Goal: Obtain resource: Download file/media

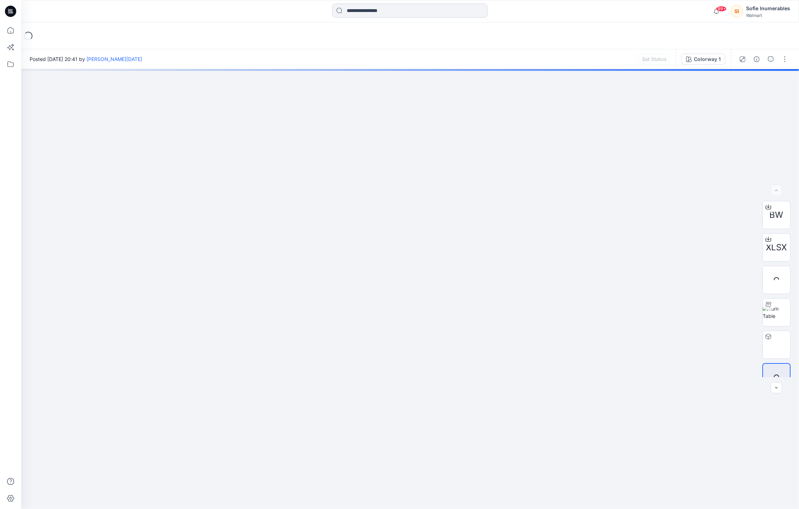
click at [462, 8] on input at bounding box center [409, 11] width 155 height 14
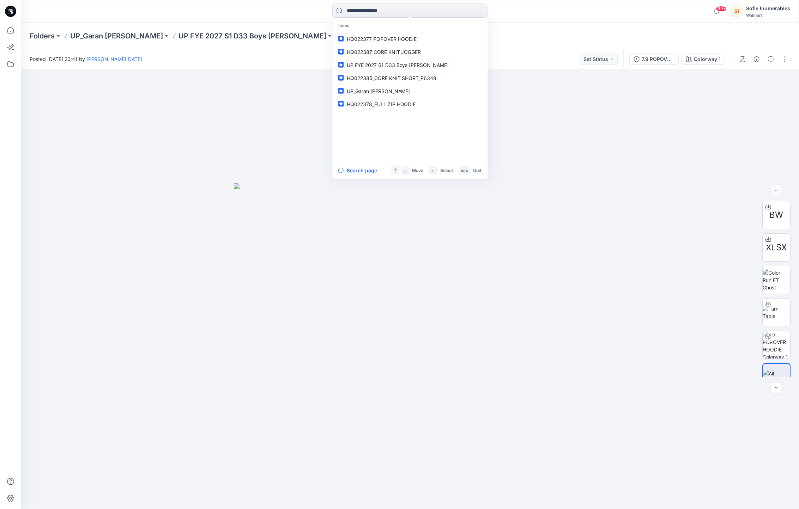
drag, startPoint x: 241, startPoint y: 43, endPoint x: 263, endPoint y: 41, distance: 21.6
click at [241, 43] on div "Folders UP_Garan Littles UP FYE 2027 S1 D33 Boys Littles HQ022377_POPOVER HOODI…" at bounding box center [410, 36] width 778 height 27
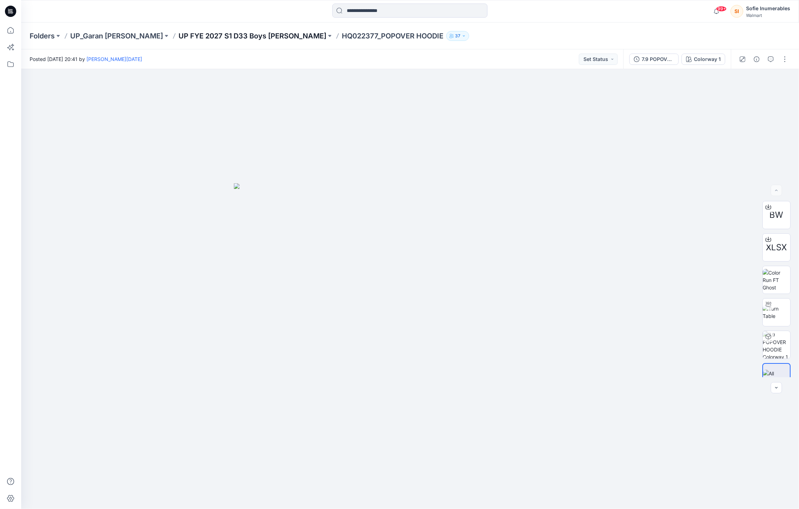
click at [245, 37] on p "UP FYE 2027 S1 D33 Boys [PERSON_NAME]" at bounding box center [253, 36] width 148 height 10
click at [767, 271] on img at bounding box center [777, 272] width 28 height 15
drag, startPoint x: 428, startPoint y: 313, endPoint x: 424, endPoint y: 301, distance: 12.3
click at [379, 316] on div "Colorway 1 Loading... Material Properties Loading..." at bounding box center [410, 289] width 778 height 440
click at [389, 334] on div at bounding box center [410, 289] width 778 height 440
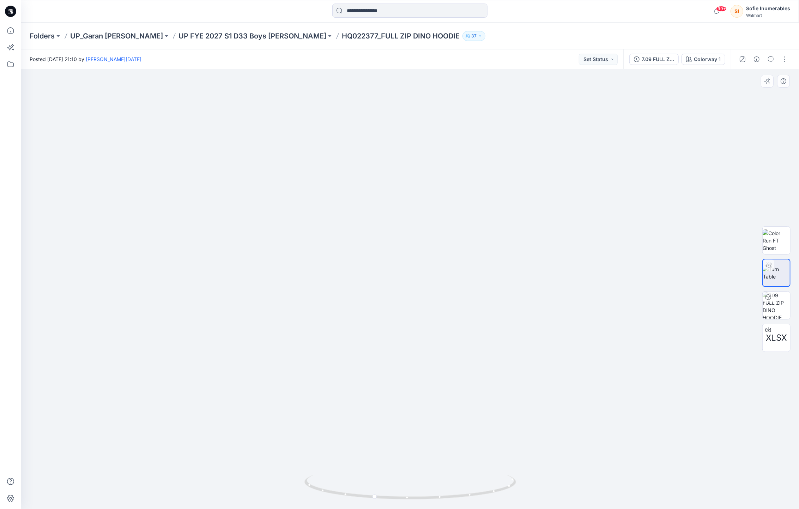
drag, startPoint x: 420, startPoint y: 346, endPoint x: 481, endPoint y: 323, distance: 65.1
click at [481, 323] on img at bounding box center [410, 104] width 1178 height 809
drag, startPoint x: 444, startPoint y: 345, endPoint x: 384, endPoint y: 264, distance: 101.4
click at [343, 357] on div at bounding box center [410, 289] width 778 height 440
drag, startPoint x: 414, startPoint y: 292, endPoint x: 439, endPoint y: 242, distance: 56.6
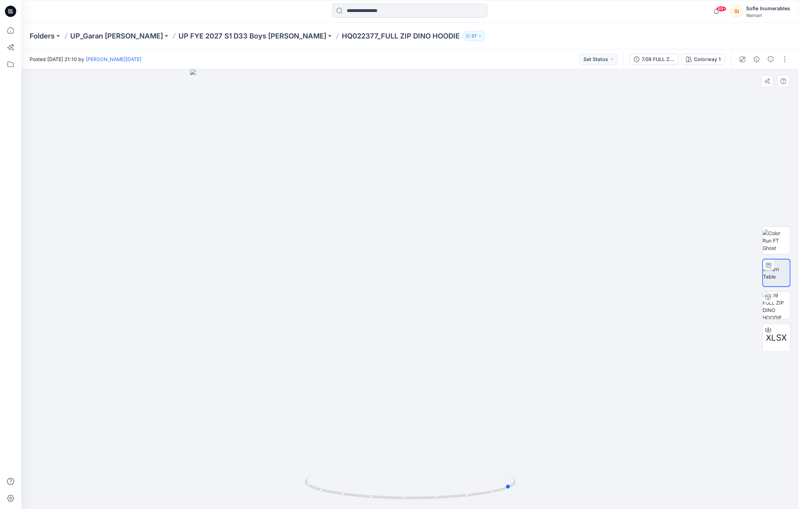
click at [471, 282] on div at bounding box center [410, 289] width 778 height 440
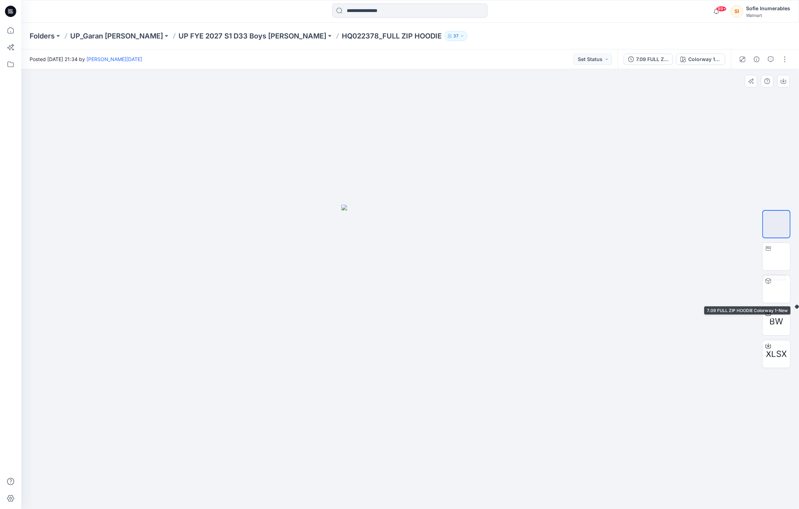
drag, startPoint x: 782, startPoint y: 283, endPoint x: 783, endPoint y: 272, distance: 11.3
click at [782, 283] on img at bounding box center [777, 289] width 28 height 28
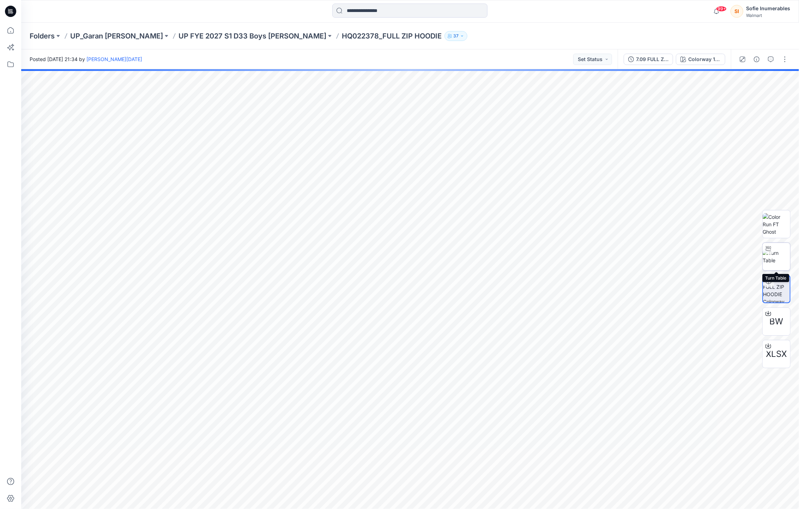
click at [781, 261] on img at bounding box center [777, 256] width 28 height 15
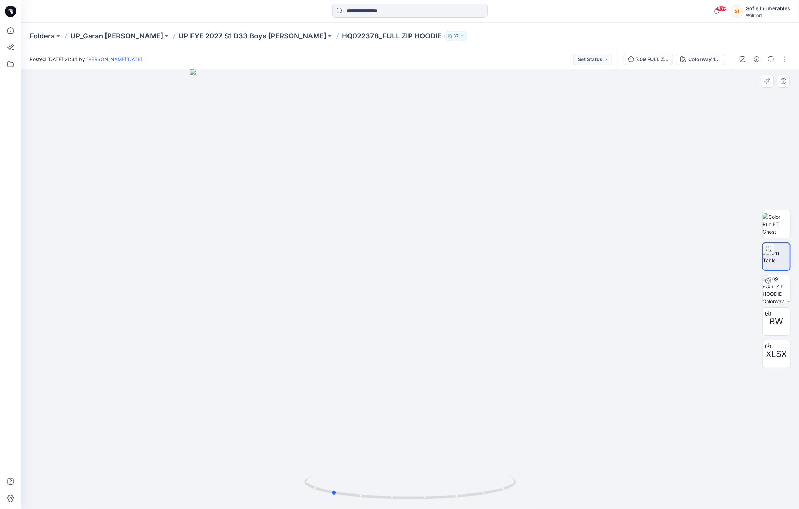
drag, startPoint x: 481, startPoint y: 363, endPoint x: 401, endPoint y: 362, distance: 80.1
click at [403, 372] on div at bounding box center [410, 289] width 778 height 440
click at [11, 62] on icon at bounding box center [11, 64] width 16 height 16
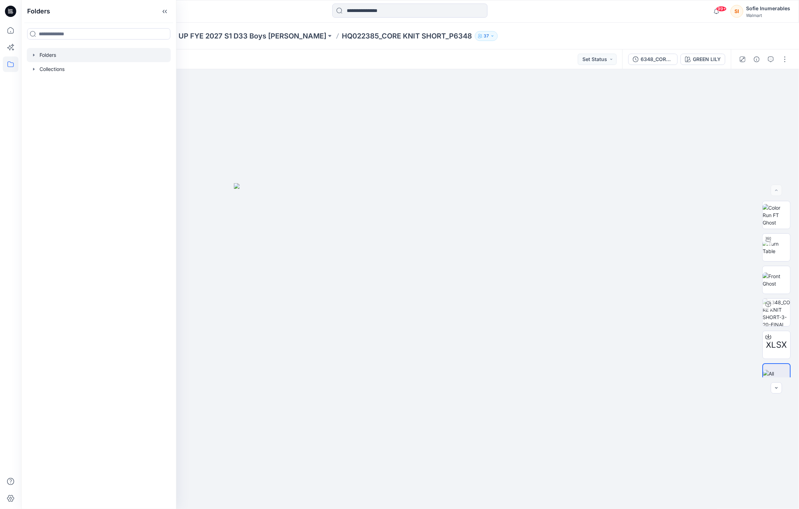
click at [56, 53] on div at bounding box center [99, 55] width 144 height 14
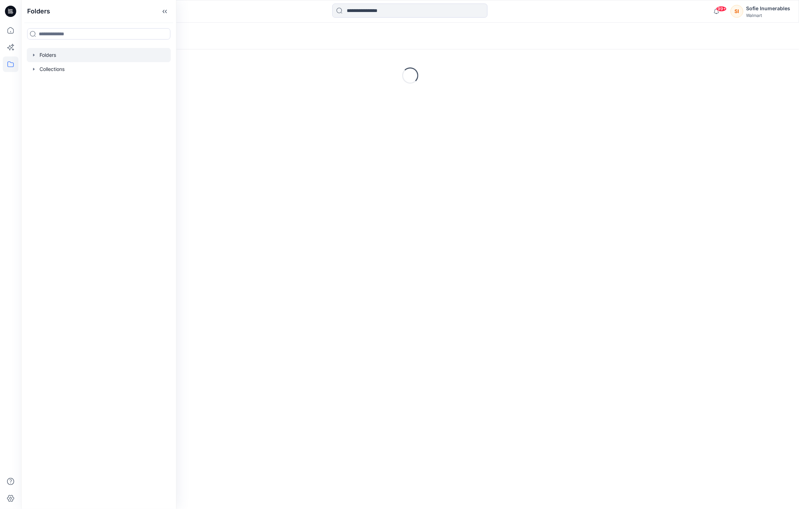
drag, startPoint x: 40, startPoint y: 60, endPoint x: 41, endPoint y: 66, distance: 6.4
click at [40, 60] on div at bounding box center [99, 55] width 144 height 14
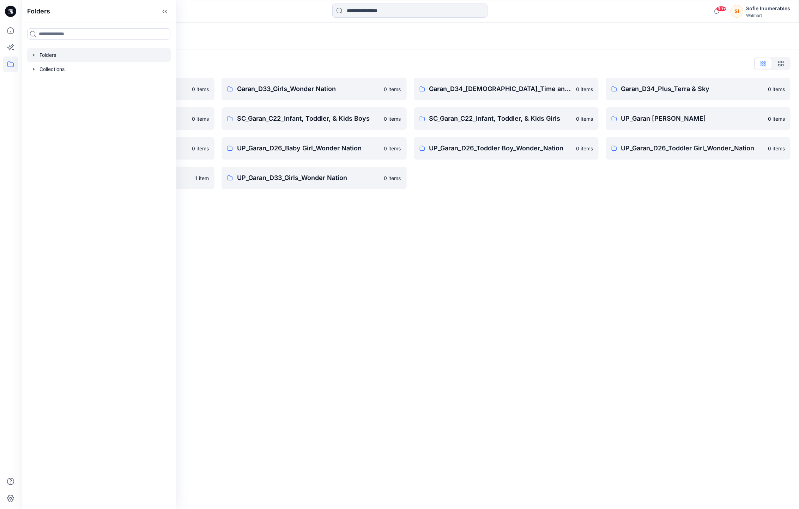
click at [36, 58] on icon "button" at bounding box center [34, 55] width 6 height 6
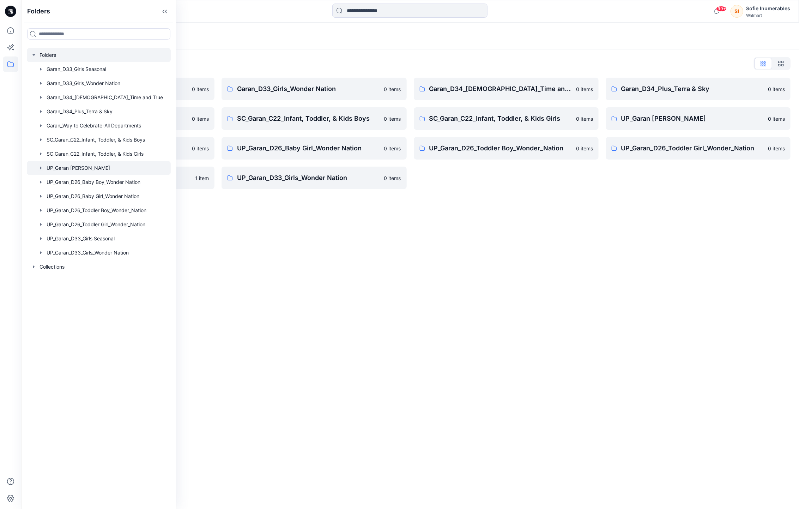
click at [43, 171] on icon "button" at bounding box center [41, 168] width 6 height 6
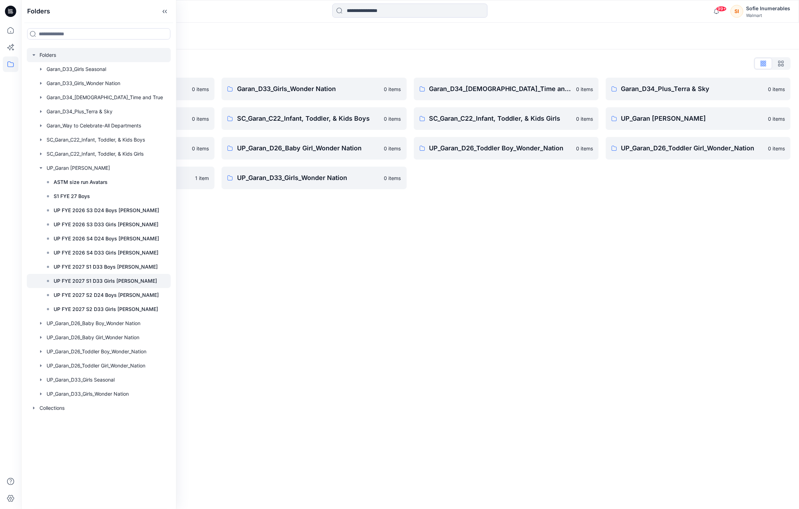
click at [89, 285] on p "UP FYE 2027 S1 D33 Girls [PERSON_NAME]" at bounding box center [105, 281] width 103 height 8
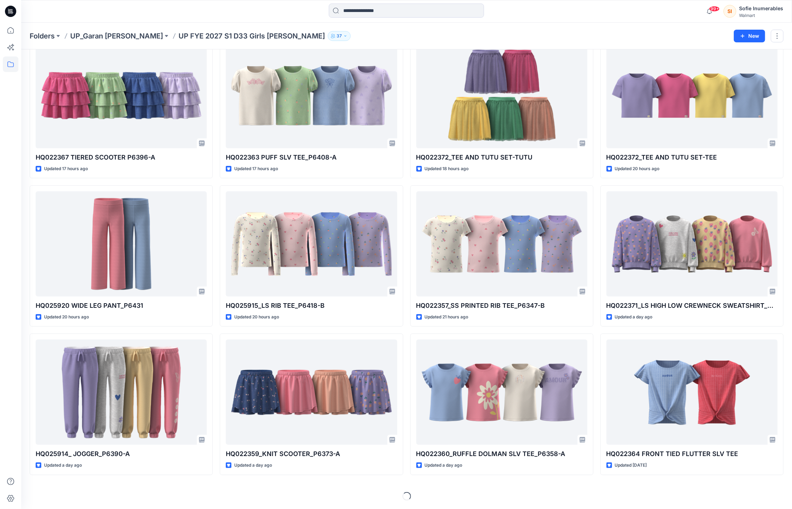
scroll to position [76, 0]
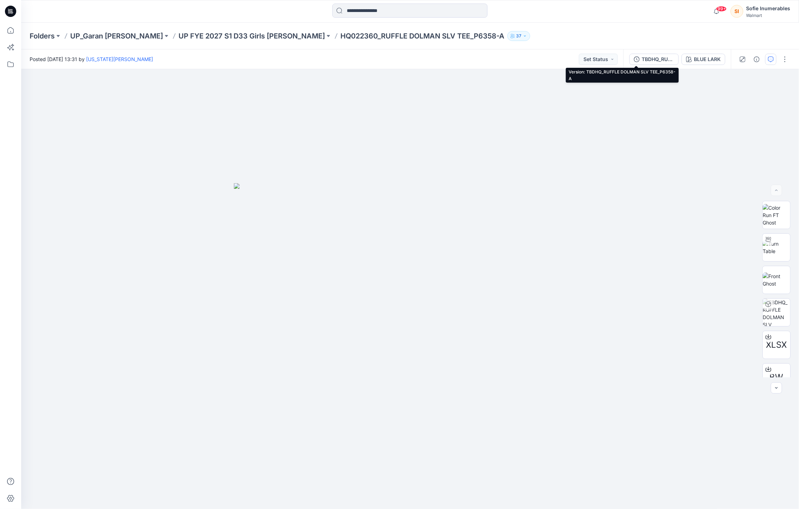
click at [642, 59] on div "TBDHQ_RUFFLE DOLMAN SLV TEE_P6358-A" at bounding box center [658, 59] width 32 height 8
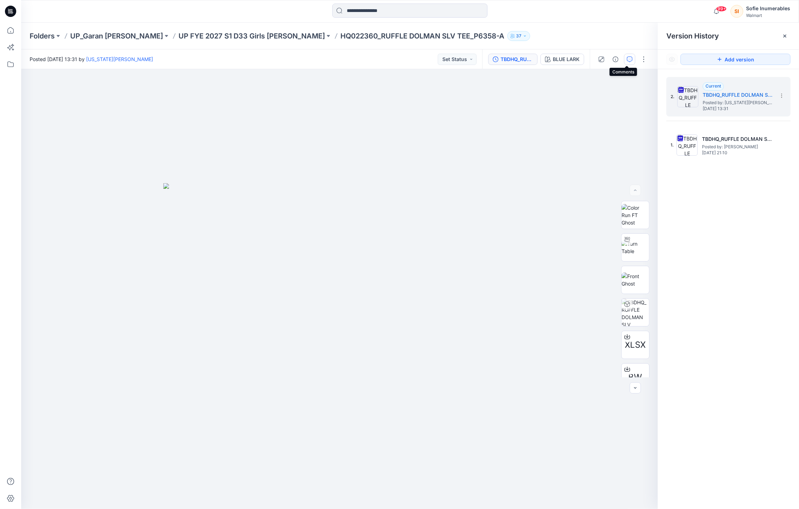
click at [627, 59] on icon "button" at bounding box center [630, 59] width 6 height 6
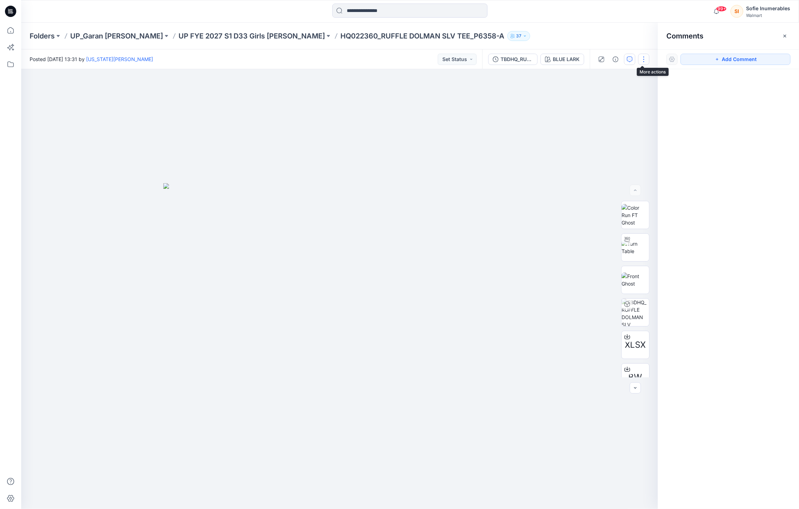
drag, startPoint x: 644, startPoint y: 60, endPoint x: 648, endPoint y: 54, distance: 7.3
click at [644, 60] on button "button" at bounding box center [643, 59] width 11 height 11
click at [609, 118] on button "Edit" at bounding box center [612, 111] width 65 height 13
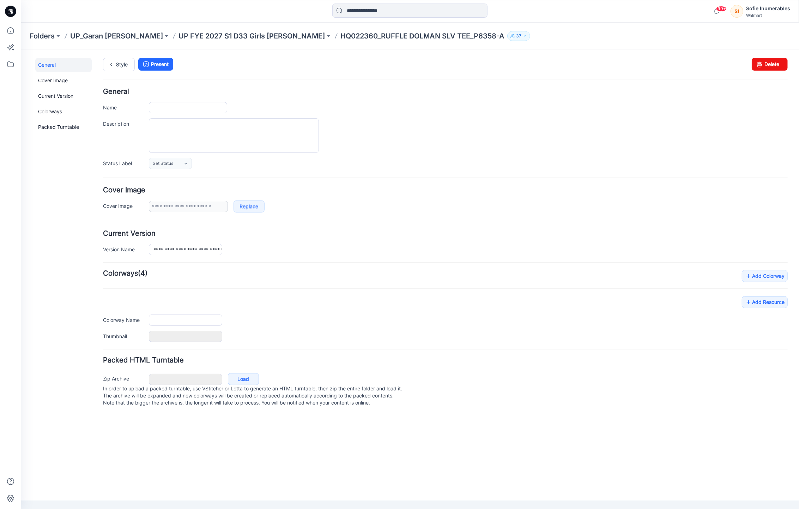
type input "**********"
type textarea "**********"
type input "*********"
type input "**********"
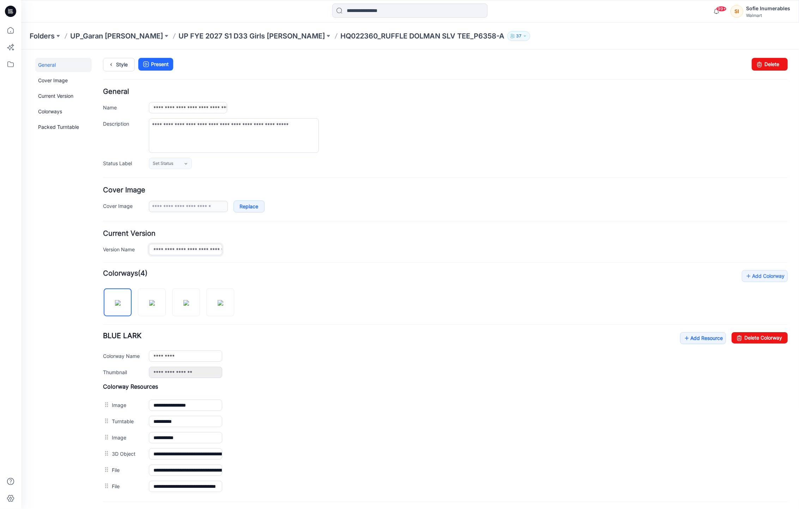
drag, startPoint x: 168, startPoint y: 249, endPoint x: 139, endPoint y: 248, distance: 29.3
click at [134, 245] on div "**********" at bounding box center [445, 248] width 685 height 11
drag, startPoint x: 170, startPoint y: 251, endPoint x: 120, endPoint y: 237, distance: 52.4
click at [120, 242] on div "**********" at bounding box center [445, 242] width 685 height 25
paste input "***"
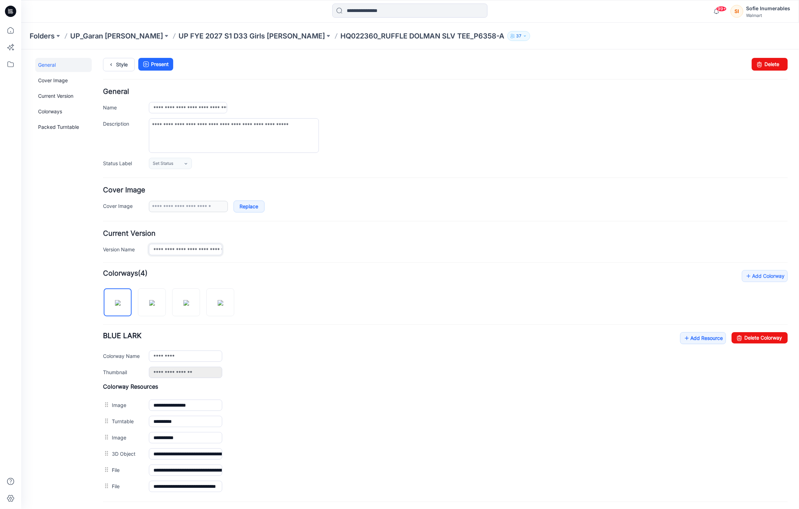
type input "**********"
click at [240, 34] on p "UP FYE 2027 S1 D33 Girls Littles" at bounding box center [252, 36] width 146 height 10
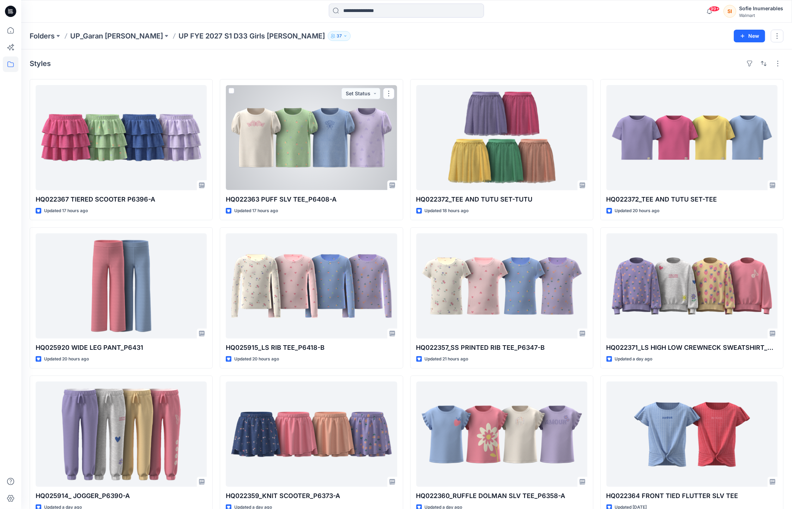
click at [270, 144] on div at bounding box center [311, 137] width 171 height 105
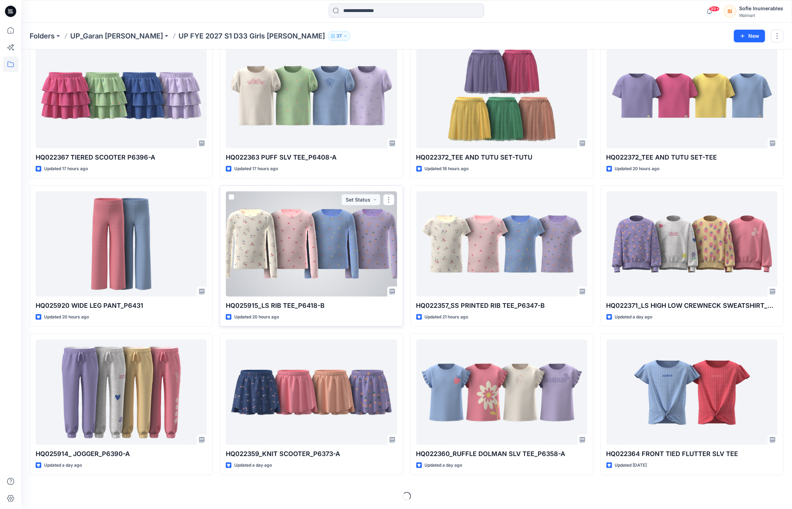
scroll to position [76, 0]
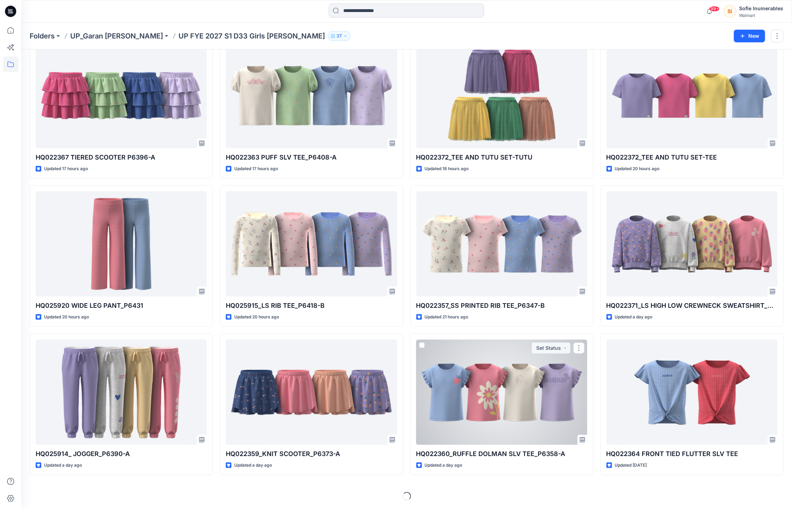
click at [512, 362] on div at bounding box center [501, 391] width 171 height 105
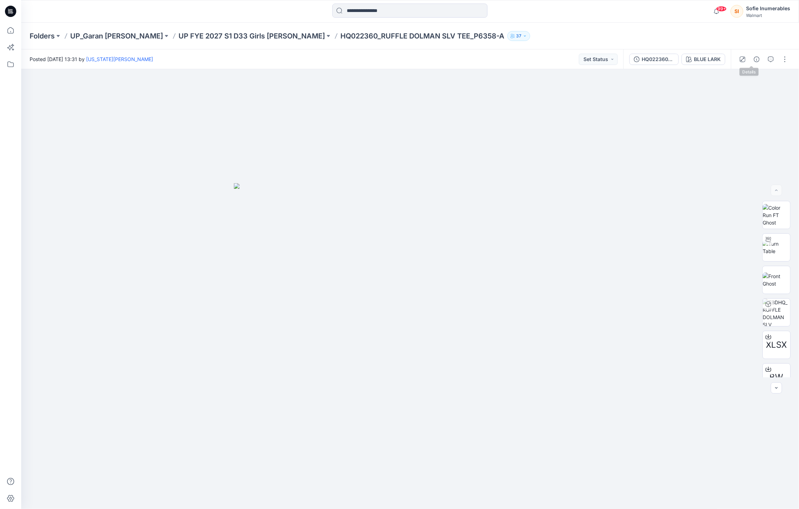
click at [754, 60] on icon "button" at bounding box center [757, 59] width 6 height 6
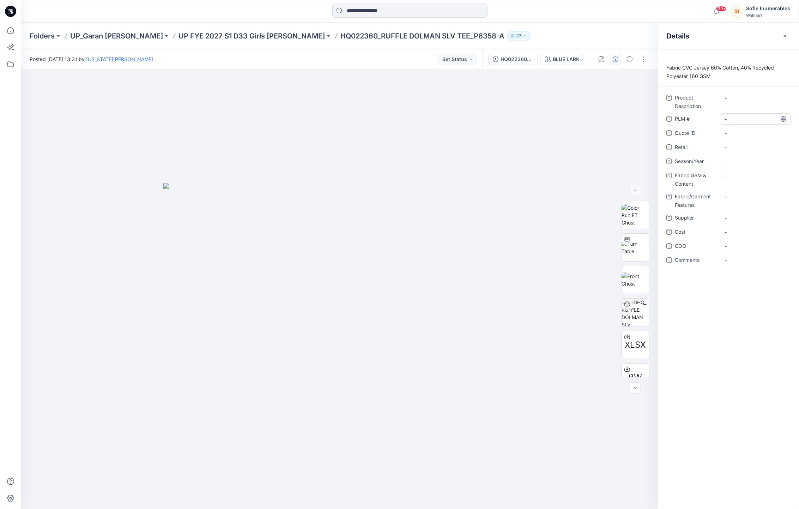
click at [739, 122] on \ "-" at bounding box center [755, 118] width 61 height 7
type textarea "********"
click at [730, 103] on div "-" at bounding box center [755, 97] width 71 height 11
type textarea "**********"
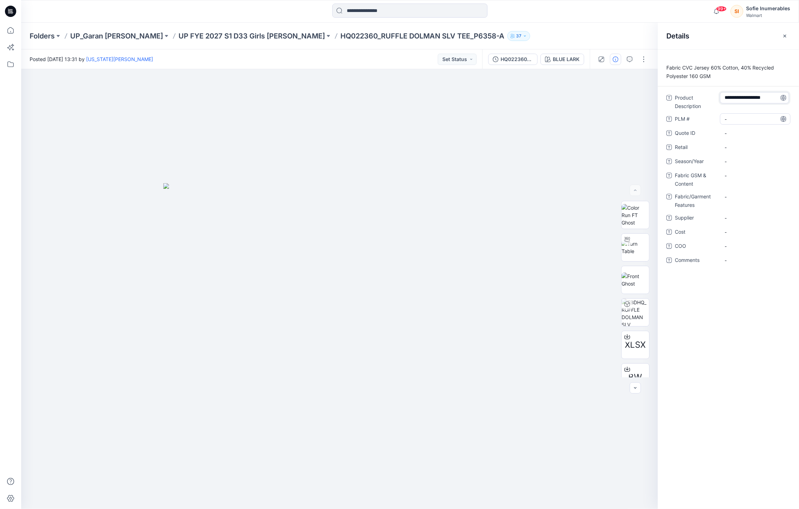
click at [731, 125] on div "-" at bounding box center [755, 118] width 71 height 11
type textarea "**********"
click at [3, 164] on div at bounding box center [11, 266] width 16 height 486
click at [735, 125] on \ "SS RUFFLE DOLMAN TEE" at bounding box center [755, 121] width 61 height 15
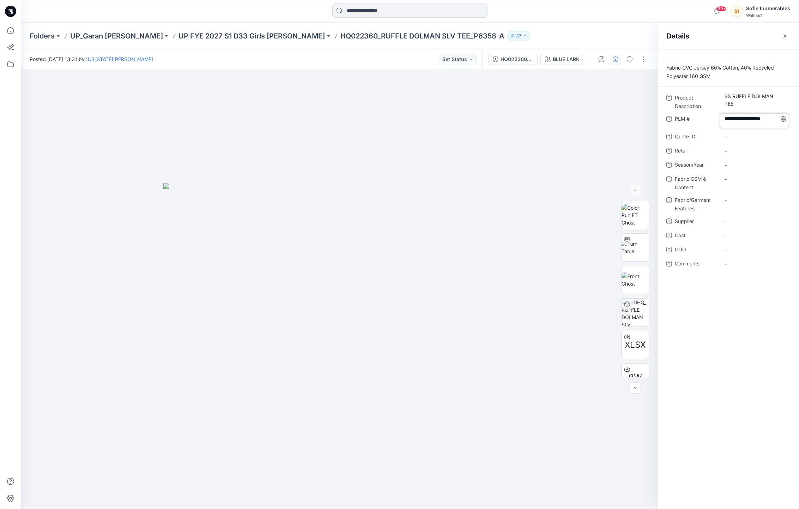
click at [721, 110] on div "**********" at bounding box center [728, 185] width 124 height 186
type textarea "********"
click at [728, 165] on span "-" at bounding box center [755, 164] width 61 height 7
type textarea "**********"
click at [727, 181] on div "-" at bounding box center [755, 175] width 71 height 11
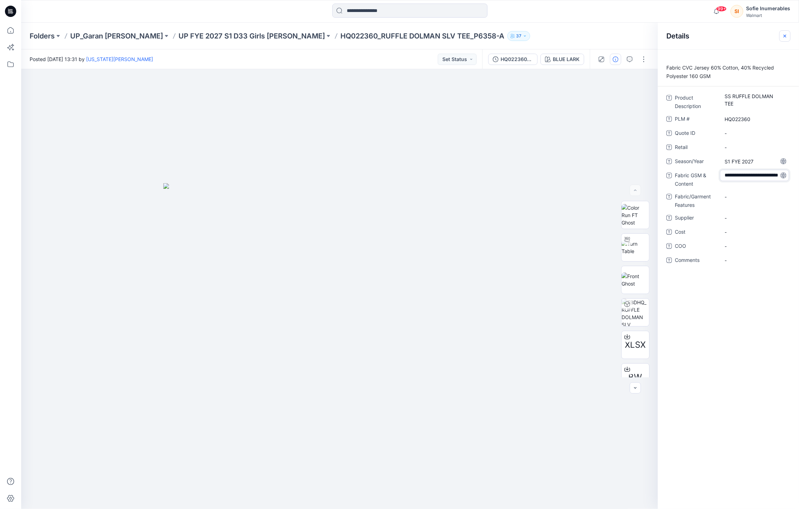
scroll to position [13, 0]
type textarea "**********"
click at [738, 179] on Content "-" at bounding box center [755, 175] width 61 height 7
type textarea "**********"
click at [730, 222] on span "-" at bounding box center [755, 217] width 61 height 7
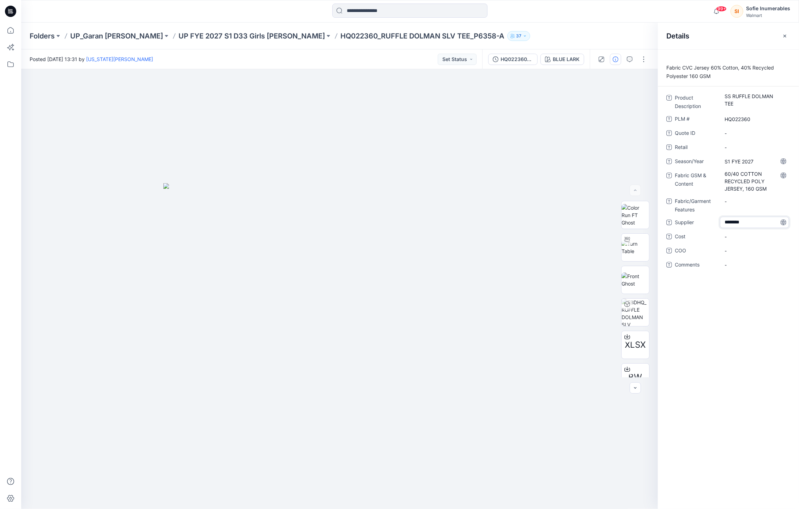
type textarea "*********"
click at [742, 238] on span "-" at bounding box center [755, 236] width 61 height 7
click at [756, 207] on div "-" at bounding box center [755, 200] width 71 height 11
click at [739, 311] on div "Fabric CVC Jersey 60% Cotton, 40% Recycled Polyester 160 GSM Product Descriptio…" at bounding box center [728, 278] width 141 height 459
click at [239, 37] on p "UP FYE 2027 S1 D33 Girls Littles" at bounding box center [252, 36] width 146 height 10
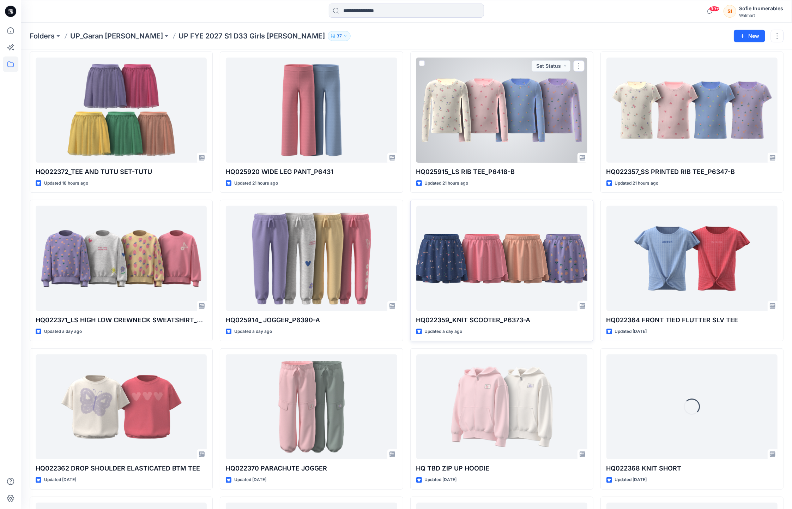
scroll to position [234, 0]
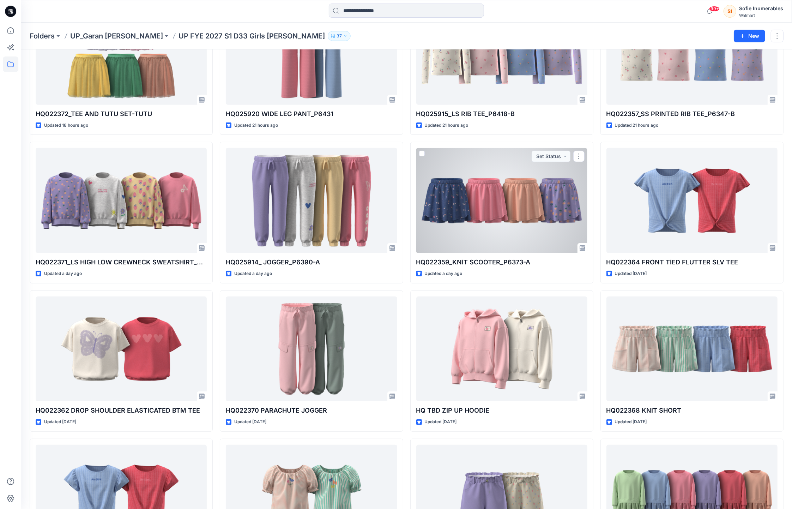
click at [482, 220] on div at bounding box center [501, 200] width 171 height 105
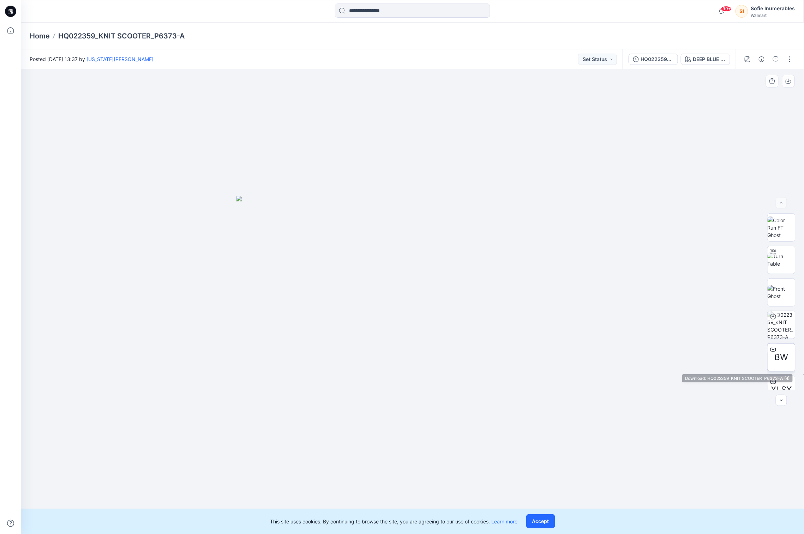
click at [777, 360] on span "BW" at bounding box center [781, 357] width 14 height 13
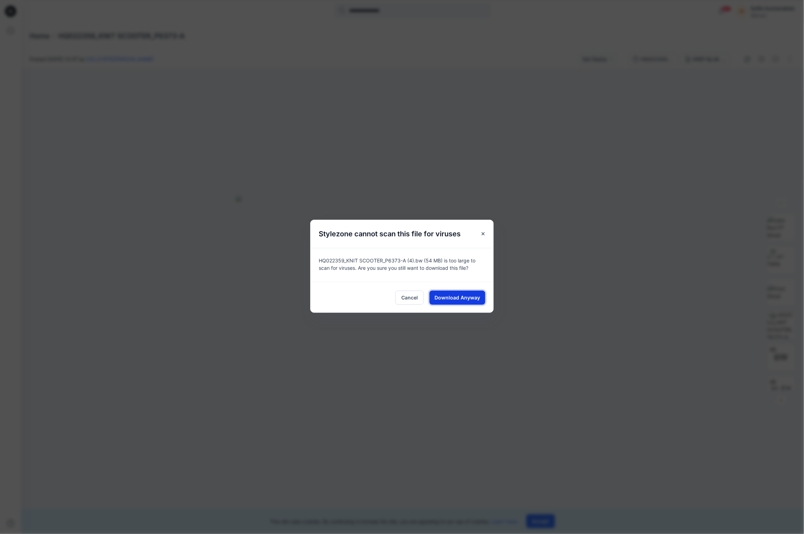
click at [465, 301] on span "Download Anyway" at bounding box center [458, 297] width 46 height 7
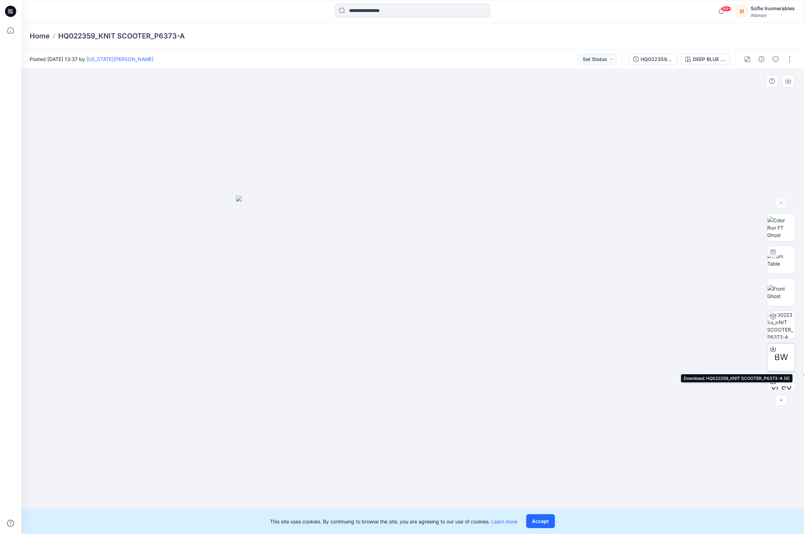
click at [773, 352] on icon at bounding box center [773, 349] width 6 height 6
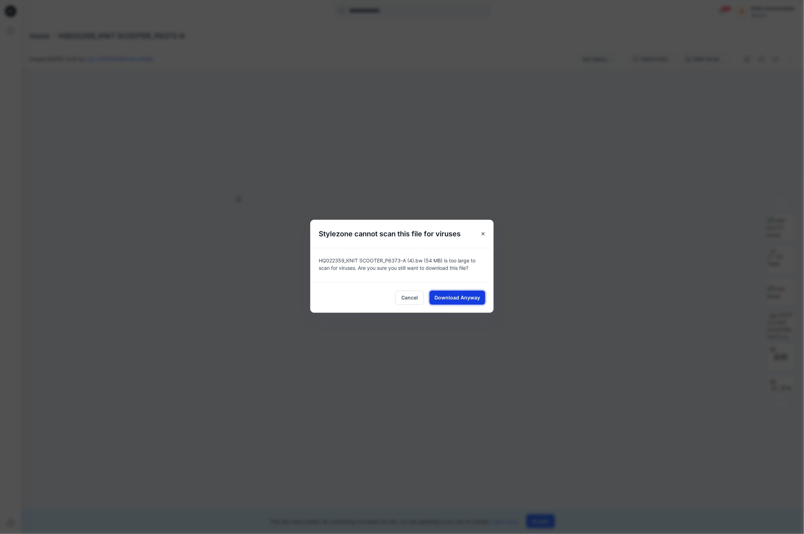
click at [474, 305] on button "Download Anyway" at bounding box center [457, 298] width 56 height 14
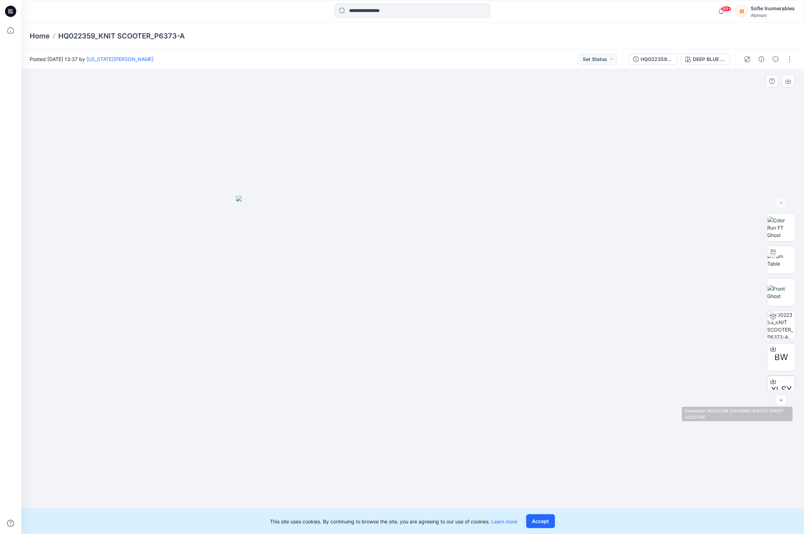
click at [777, 382] on div "XLSX" at bounding box center [781, 390] width 28 height 28
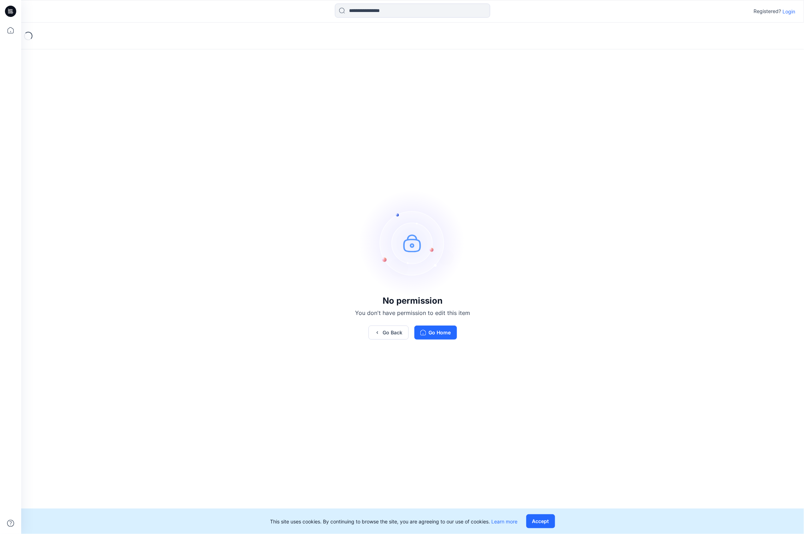
click at [790, 12] on p "Login" at bounding box center [789, 11] width 13 height 7
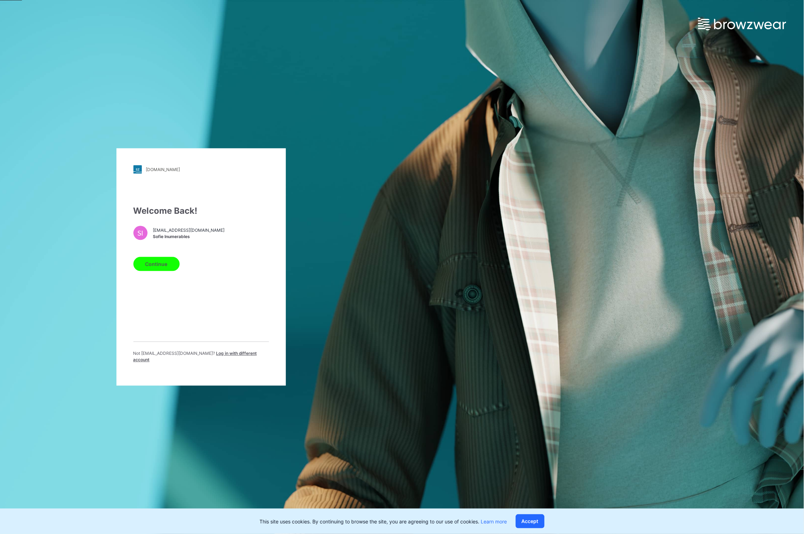
click at [169, 267] on button "Continue" at bounding box center [156, 264] width 46 height 14
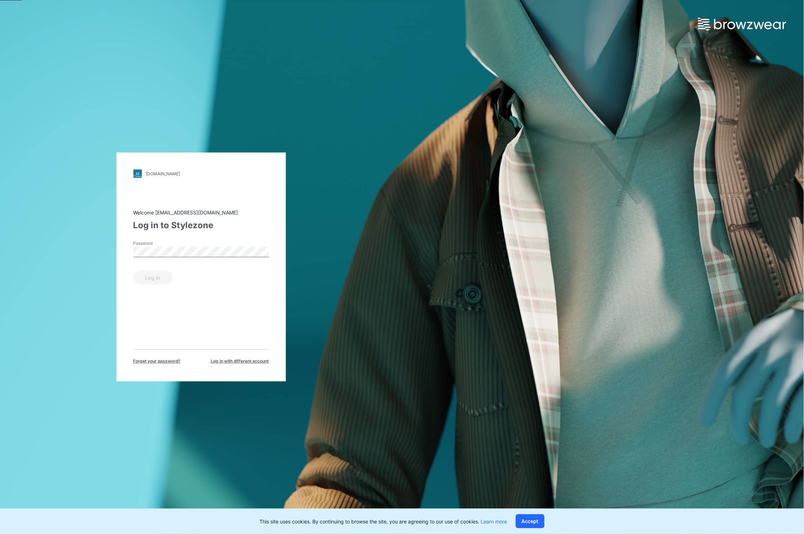
click at [157, 258] on div "Password" at bounding box center [200, 251] width 135 height 21
click at [159, 280] on button "Log in" at bounding box center [152, 278] width 39 height 14
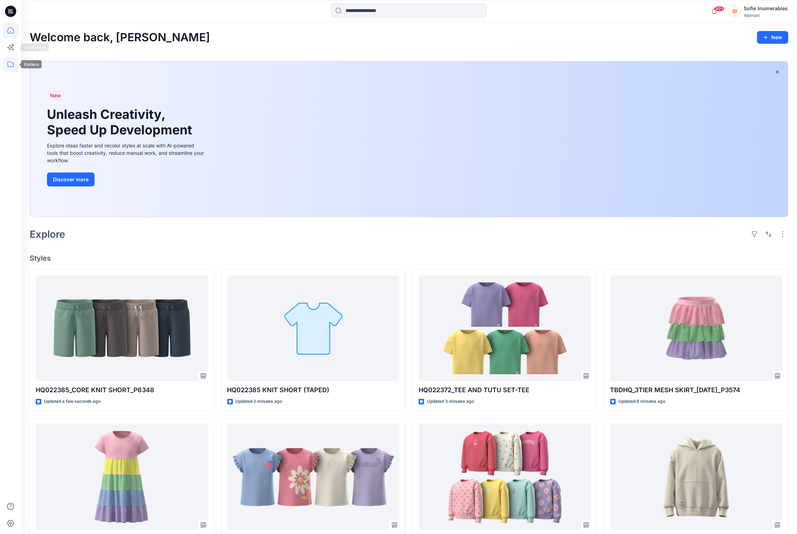
click at [13, 60] on icon at bounding box center [11, 64] width 16 height 16
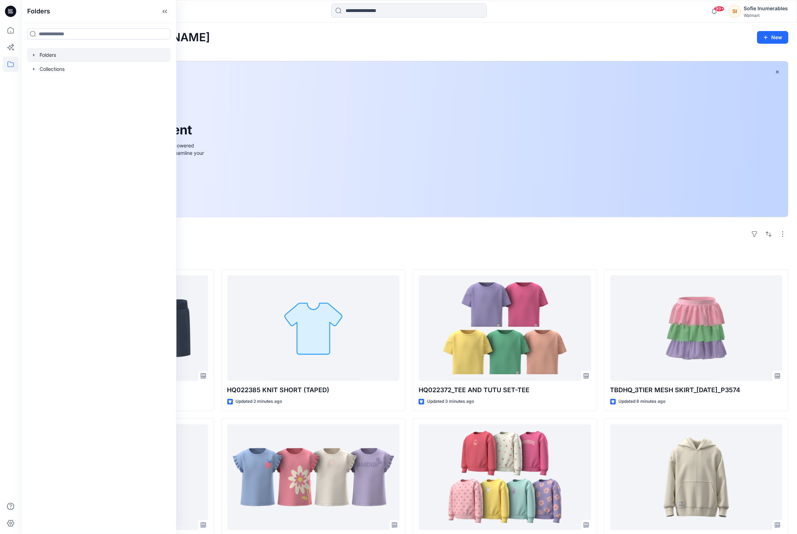
click at [52, 62] on div at bounding box center [99, 55] width 144 height 14
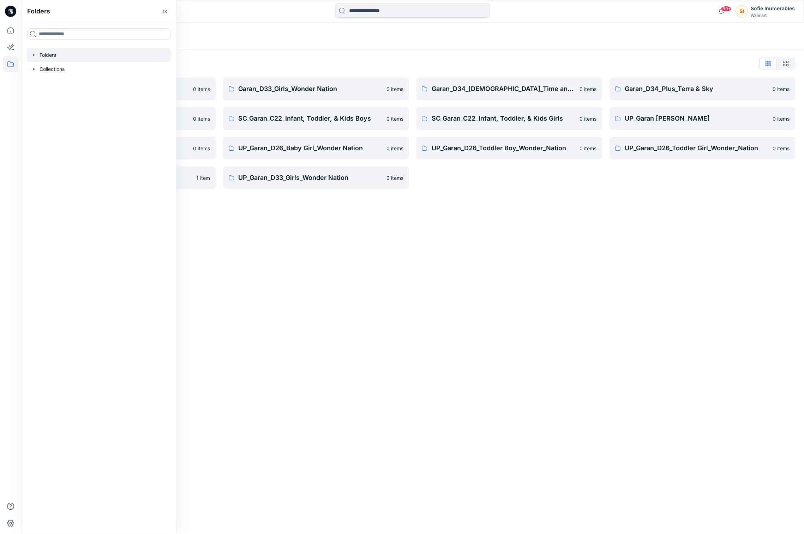
click at [37, 58] on icon "button" at bounding box center [34, 55] width 6 height 6
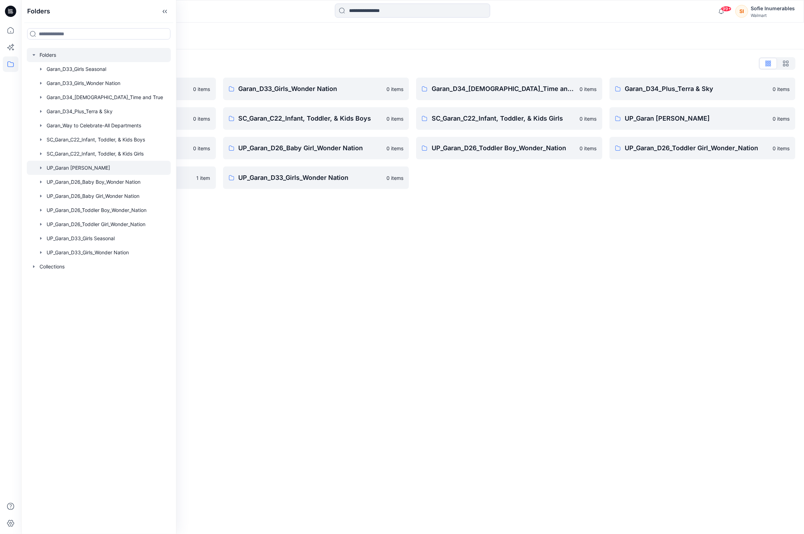
click at [44, 171] on icon "button" at bounding box center [41, 168] width 6 height 6
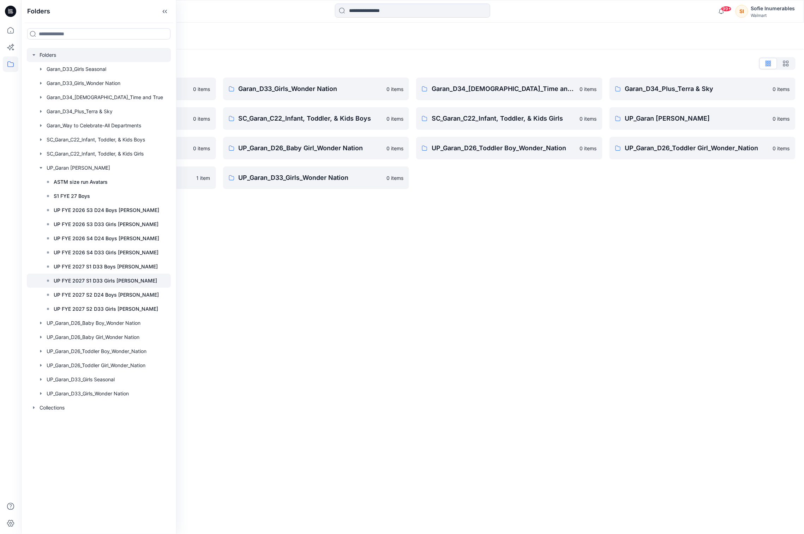
click at [95, 285] on p "UP FYE 2027 S1 D33 Girls Littles" at bounding box center [105, 281] width 103 height 8
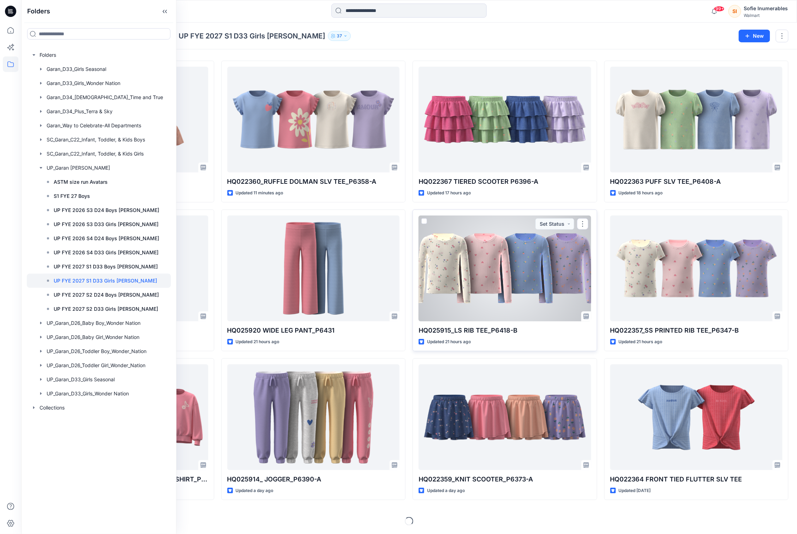
scroll to position [53, 0]
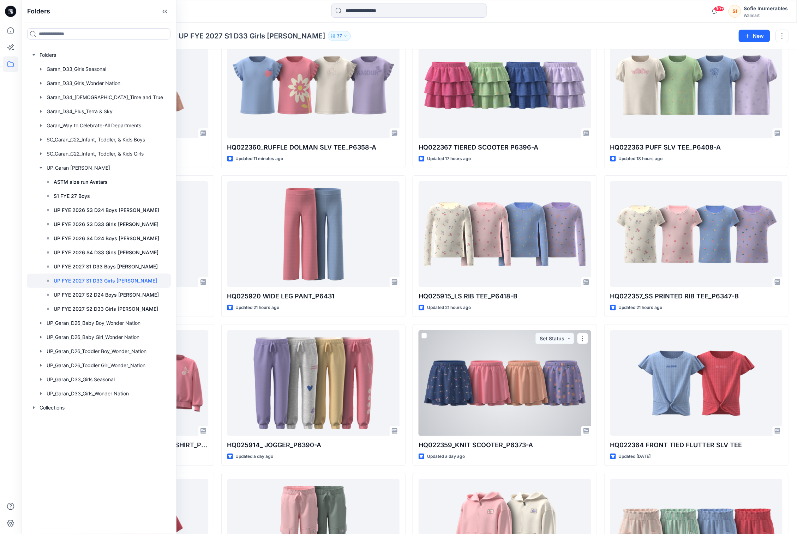
click at [504, 378] on div at bounding box center [504, 383] width 173 height 106
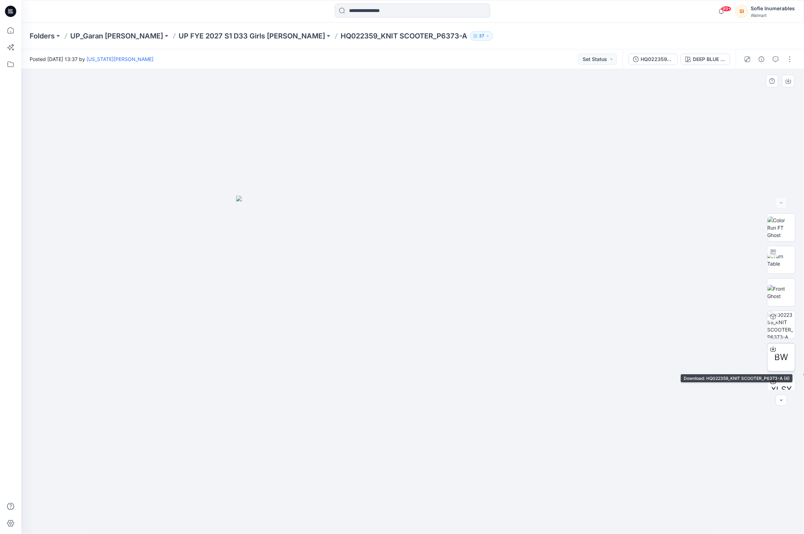
click at [782, 354] on span "BW" at bounding box center [781, 357] width 14 height 13
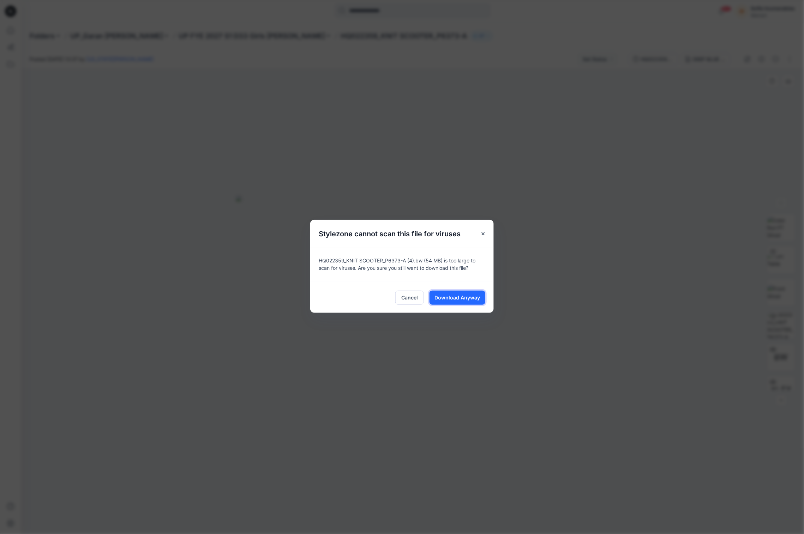
click at [452, 301] on span "Download Anyway" at bounding box center [458, 297] width 46 height 7
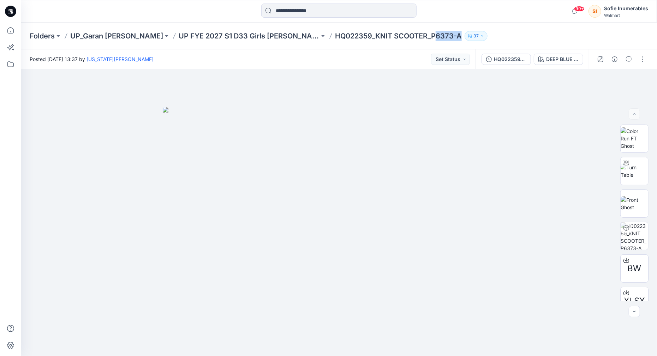
drag, startPoint x: 381, startPoint y: 39, endPoint x: 395, endPoint y: 41, distance: 13.6
click at [397, 40] on p "HQ022359_KNIT SCOOTER_P6373-A" at bounding box center [398, 36] width 127 height 10
copy p "6373-A"
